Goal: Transaction & Acquisition: Download file/media

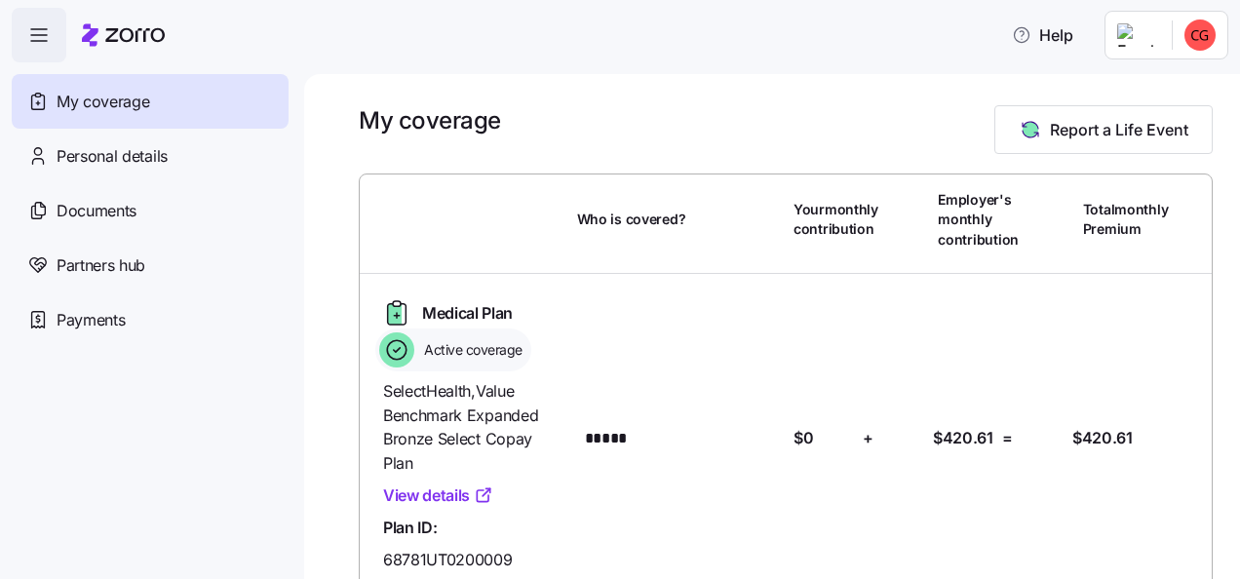
click at [51, 42] on span "button" at bounding box center [39, 35] width 53 height 53
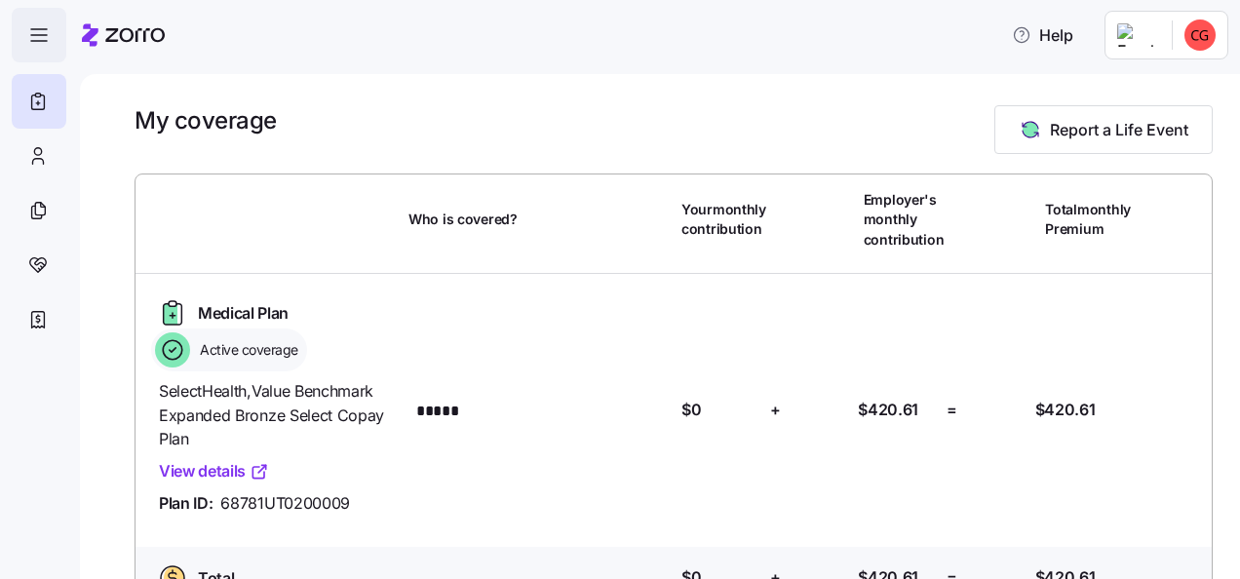
click at [47, 39] on icon "button" at bounding box center [38, 34] width 23 height 23
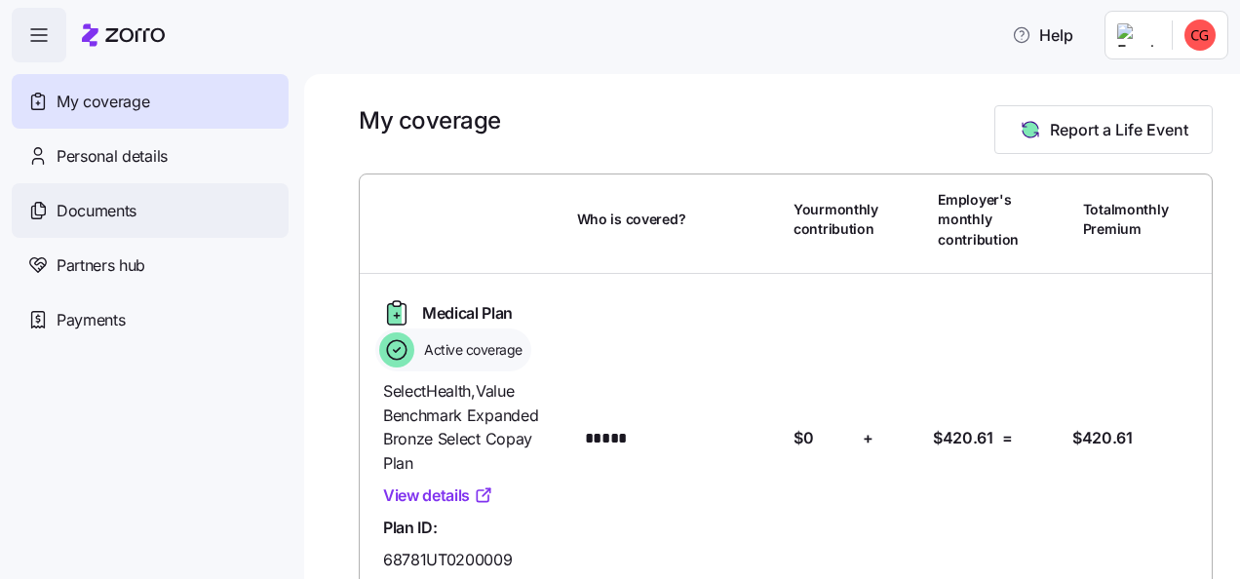
click at [126, 209] on span "Documents" at bounding box center [97, 211] width 80 height 24
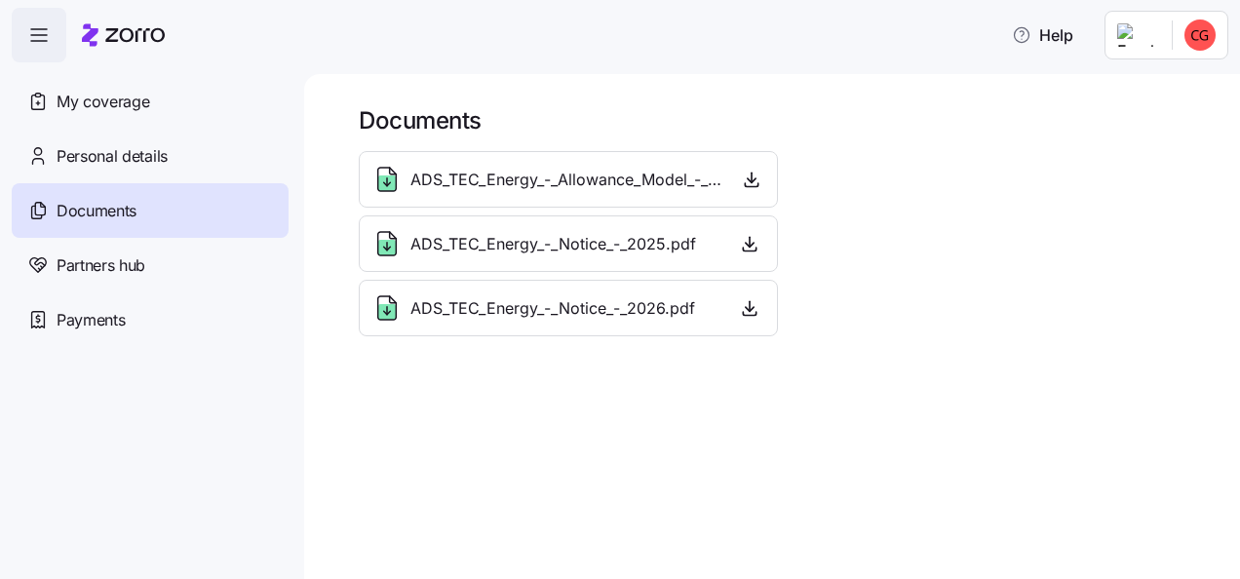
click at [473, 230] on div "ADS_TEC_Energy_-_Notice_-_2025.pdf" at bounding box center [533, 243] width 325 height 31
click at [745, 303] on icon "button" at bounding box center [749, 307] width 19 height 19
